Goal: Task Accomplishment & Management: Manage account settings

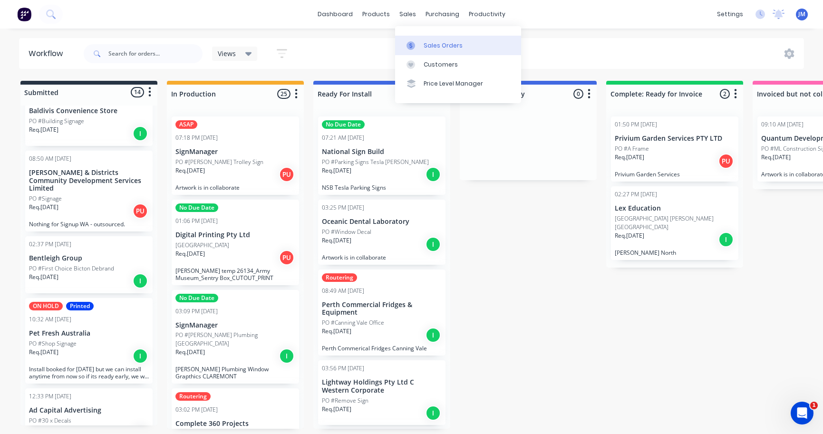
click at [432, 46] on div "Sales Orders" at bounding box center [443, 45] width 39 height 9
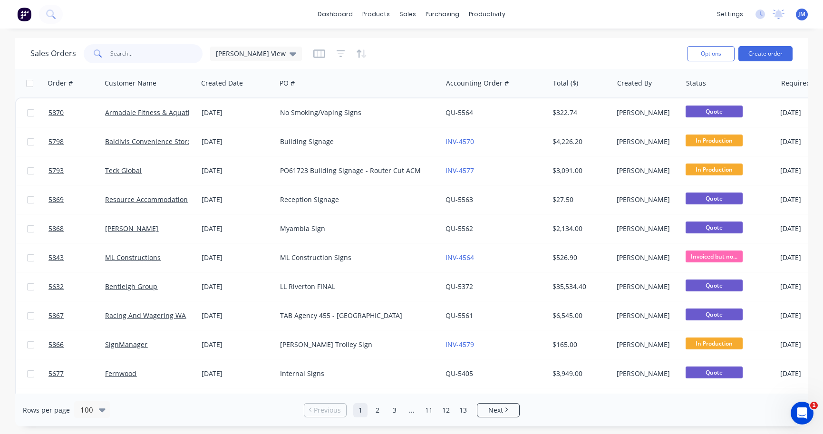
click at [134, 52] on input "text" at bounding box center [156, 53] width 93 height 19
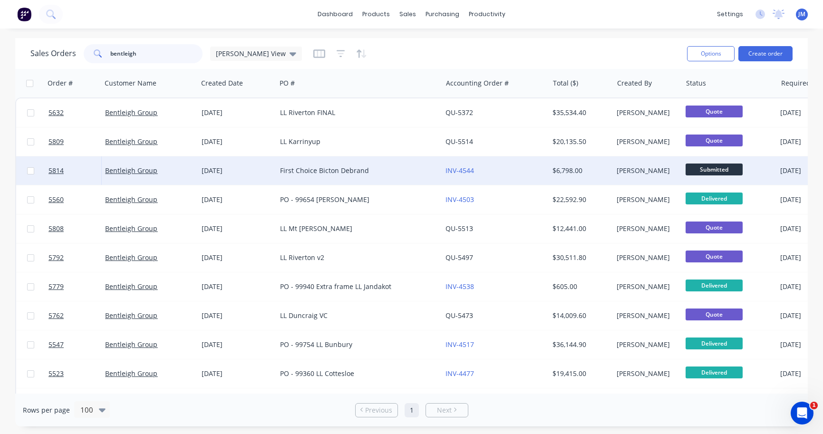
type input "bentleigh"
click at [313, 172] on div "First Choice Bicton Debrand" at bounding box center [355, 171] width 150 height 10
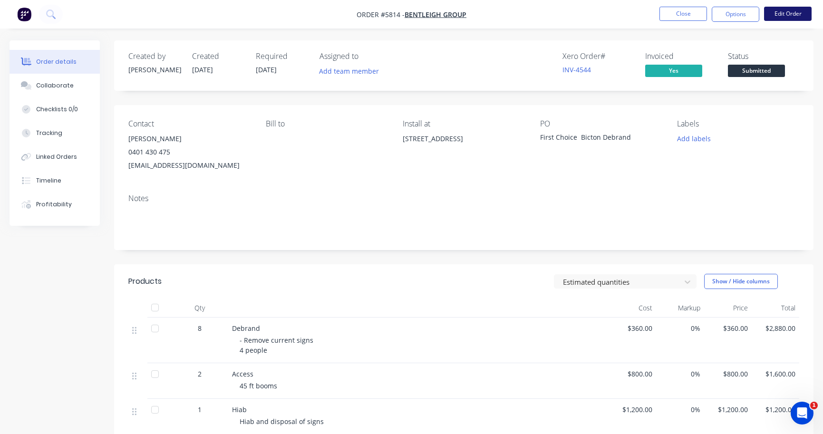
click at [774, 18] on button "Edit Order" at bounding box center [788, 14] width 48 height 14
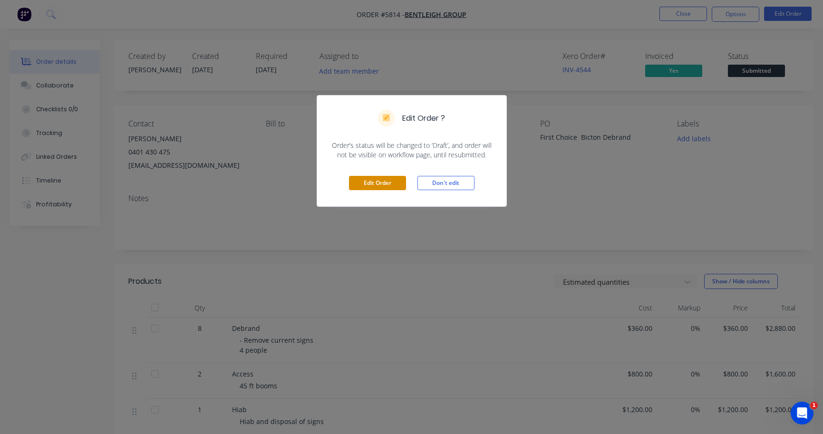
click at [386, 181] on button "Edit Order" at bounding box center [377, 183] width 57 height 14
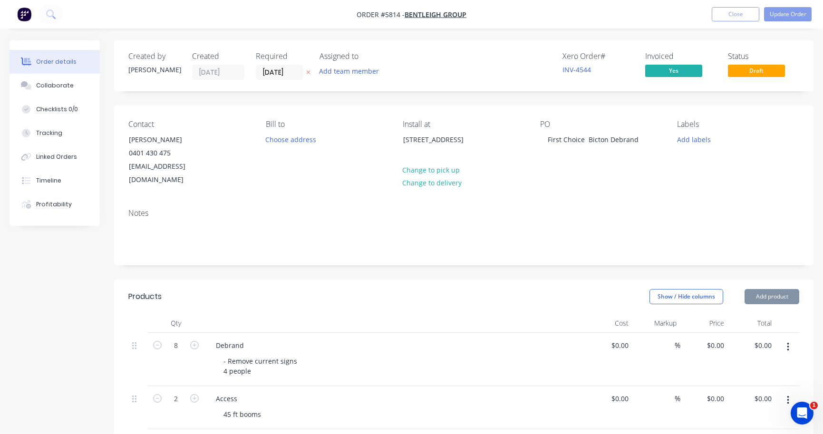
type input "$360.00"
type input "$2,880.00"
type input "$800.00"
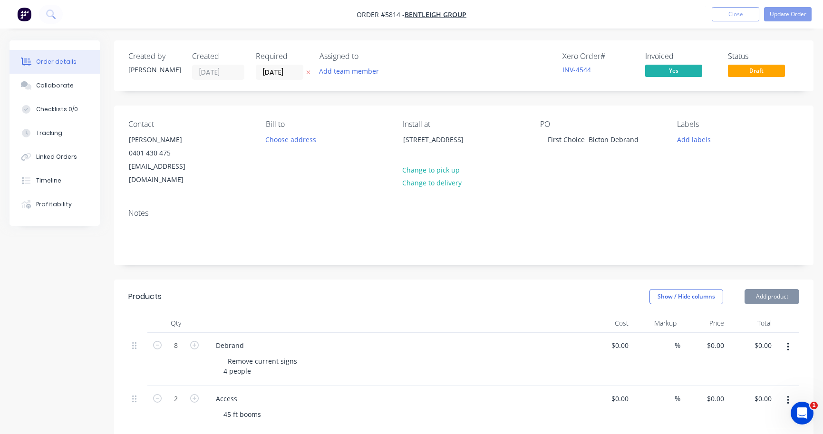
type input "$1,600.00"
type input "$1,200.00"
type input "$500.00"
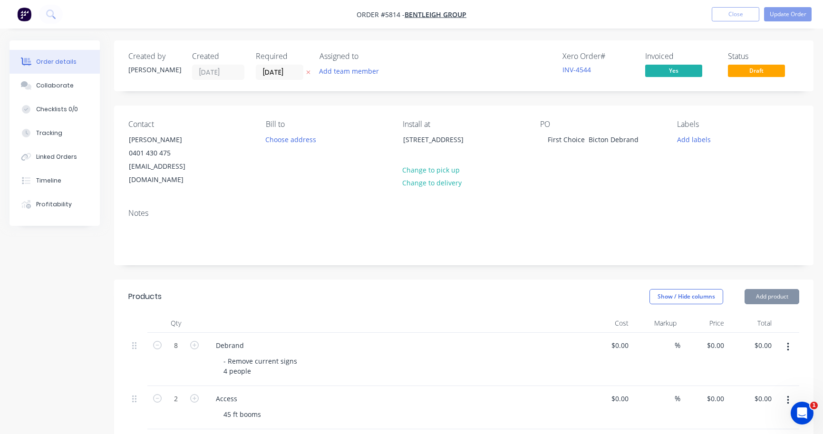
type input "$500.00"
click at [546, 139] on div "First Choice Bicton Debrand" at bounding box center [593, 140] width 106 height 14
click at [796, 15] on button "Update Order" at bounding box center [788, 14] width 48 height 14
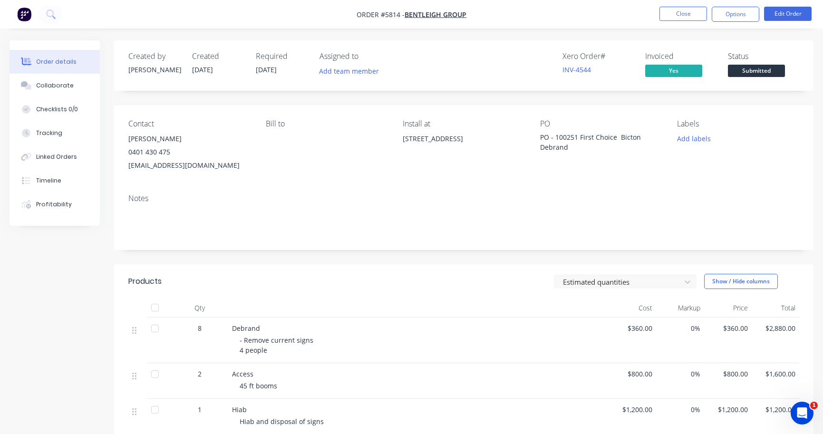
click at [753, 71] on span "Submitted" at bounding box center [756, 71] width 57 height 12
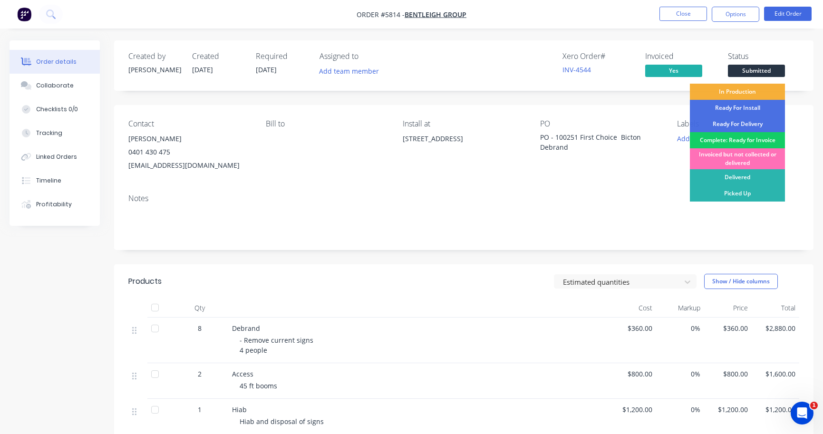
click at [748, 140] on div "Complete: Ready for Invoice" at bounding box center [737, 140] width 95 height 16
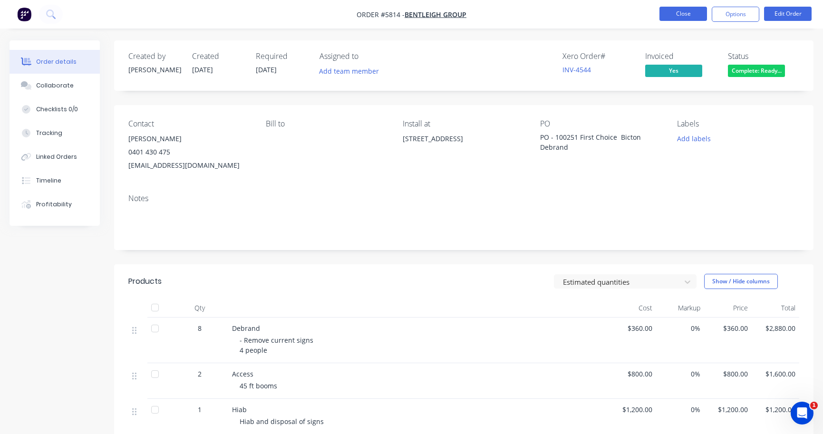
click at [681, 15] on button "Close" at bounding box center [684, 14] width 48 height 14
